Goal: Task Accomplishment & Management: Use online tool/utility

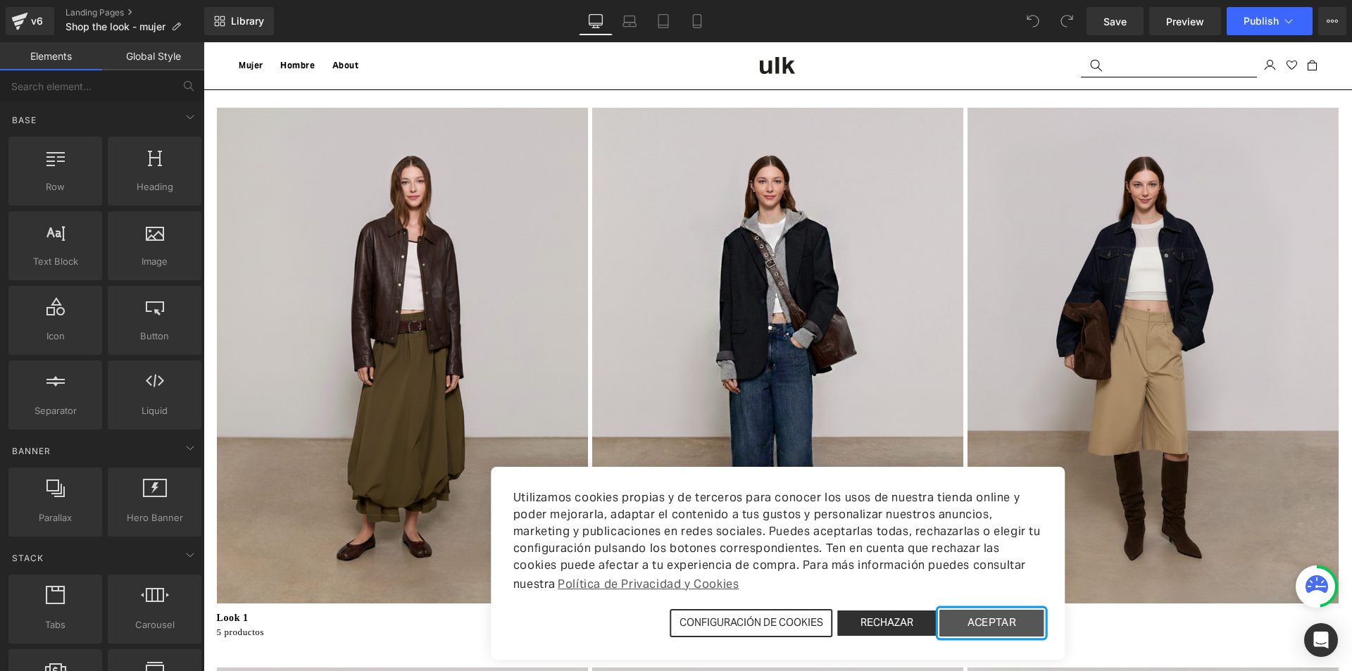
click at [1000, 627] on button "ACEPTAR" at bounding box center [992, 623] width 108 height 30
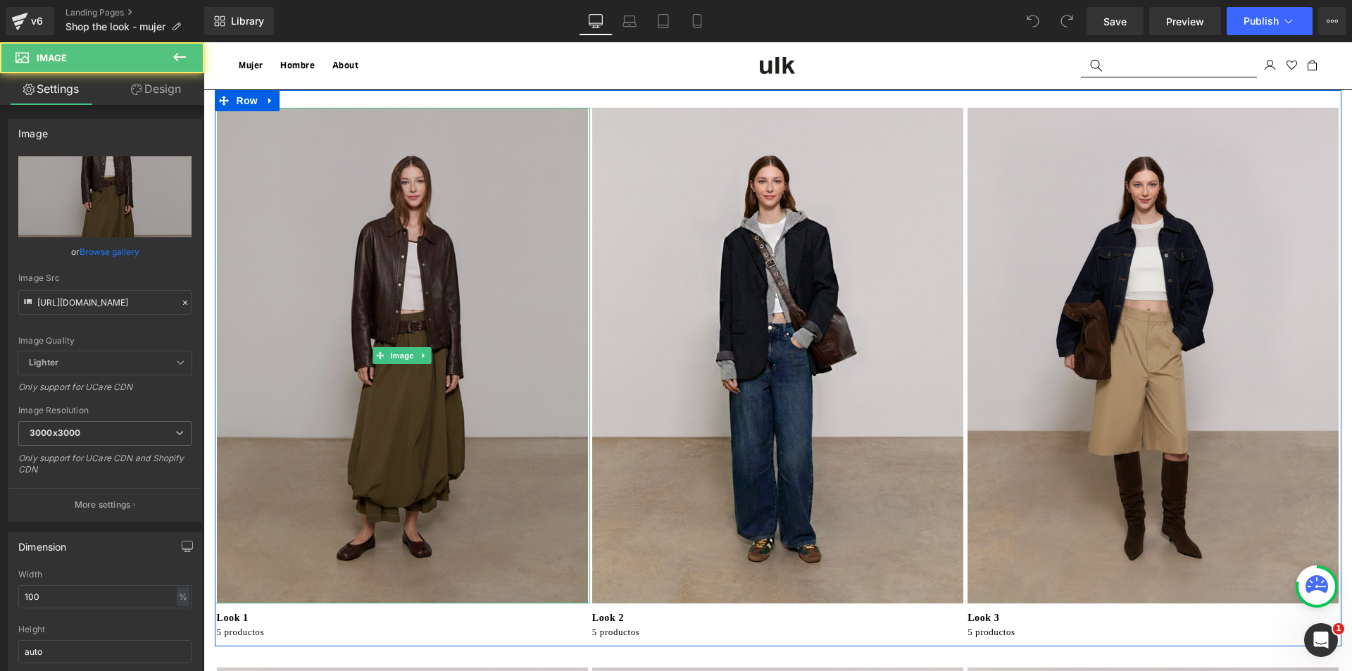
click at [533, 388] on img at bounding box center [402, 356] width 375 height 496
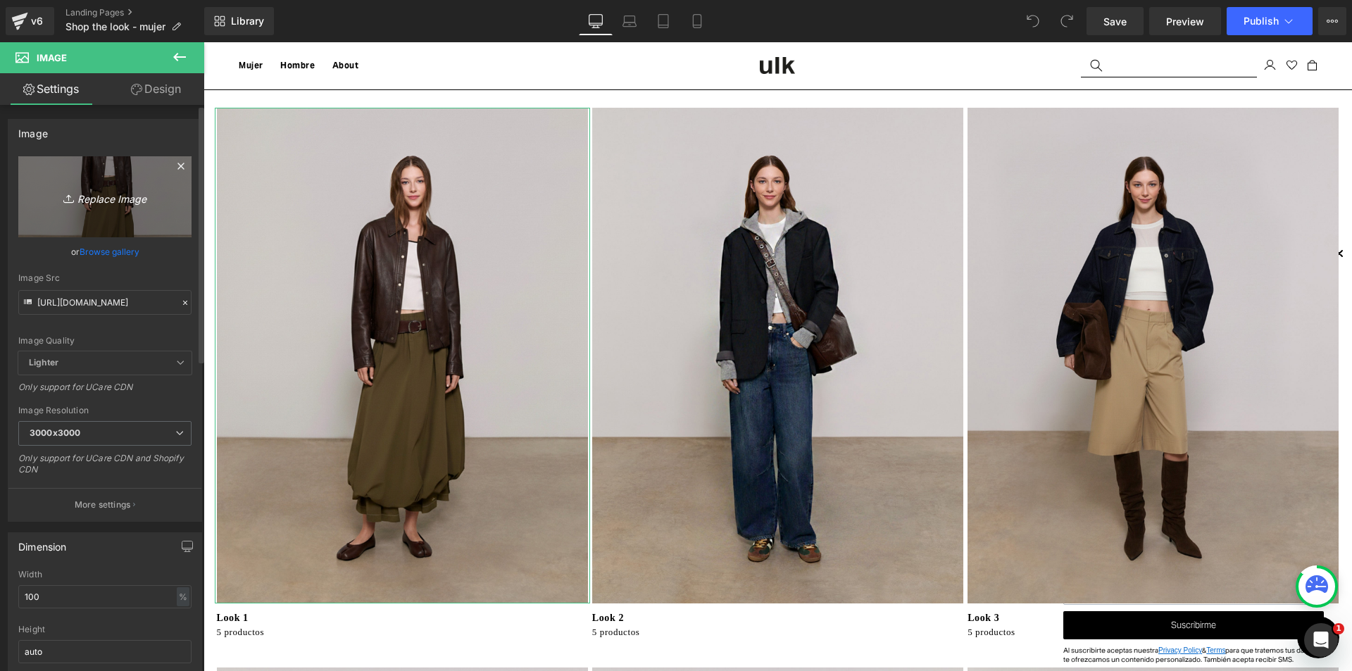
click at [103, 202] on icon "Replace Image" at bounding box center [105, 197] width 113 height 18
